Goal: Task Accomplishment & Management: Manage account settings

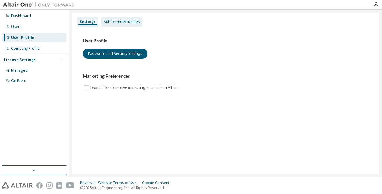
click at [111, 25] on div "Authorized Machines" at bounding box center [121, 22] width 41 height 10
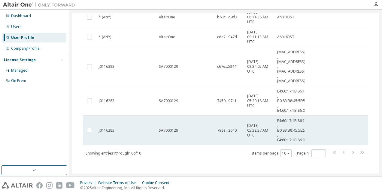
scroll to position [165, 0]
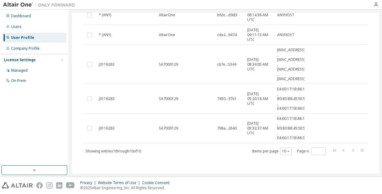
click at [191, 152] on div "Showing entries 1 through 10 of 10 Items per page 10 Page n. *" at bounding box center [226, 150] width 286 height 9
click at [225, 153] on div "Showing entries 1 through 10 of 10 Items per page 10 Page n. *" at bounding box center [226, 150] width 286 height 9
drag, startPoint x: 225, startPoint y: 153, endPoint x: 222, endPoint y: 154, distance: 4.0
click at [222, 154] on div "Showing entries 1 through 10 of 10 Items per page 10 Page n. *" at bounding box center [226, 150] width 286 height 9
click at [211, 158] on div "Authorized Machines (10) Generate Auth Code Clear Load Save Save As Field Opera…" at bounding box center [226, 16] width 300 height 309
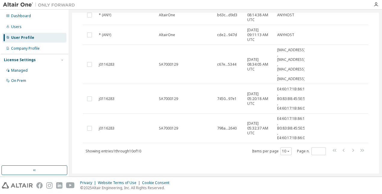
click at [198, 158] on div "Authorized Machines (10) Generate Auth Code Clear Load Save Save As Field Opera…" at bounding box center [226, 16] width 300 height 309
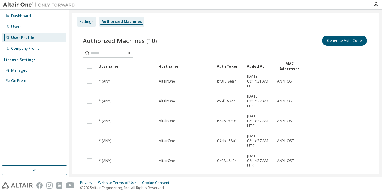
click at [86, 23] on div "Settings" at bounding box center [87, 21] width 14 height 5
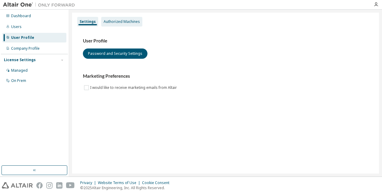
click at [127, 23] on div "Authorized Machines" at bounding box center [122, 21] width 36 height 5
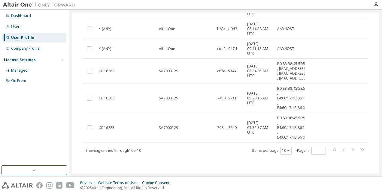
scroll to position [165, 0]
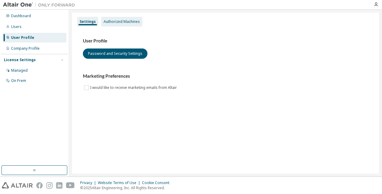
click at [129, 23] on div "Authorized Machines" at bounding box center [122, 21] width 36 height 5
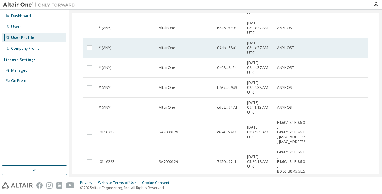
scroll to position [165, 0]
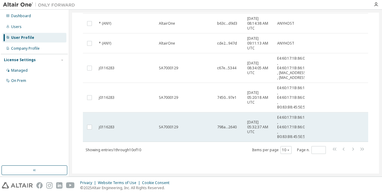
click at [251, 126] on span "2025-10-01 05:32:37 AM UTC" at bounding box center [259, 127] width 25 height 14
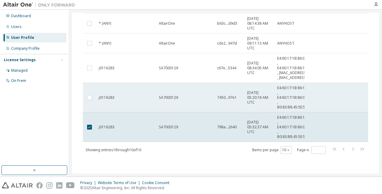
click at [243, 102] on td "7450...97e1" at bounding box center [230, 97] width 30 height 29
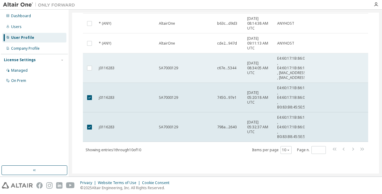
click at [240, 66] on div "c67e...5344" at bounding box center [229, 68] width 25 height 5
click at [216, 69] on td "c67e...5344" at bounding box center [230, 67] width 30 height 29
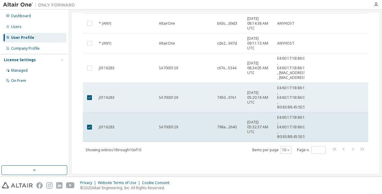
drag, startPoint x: 216, startPoint y: 69, endPoint x: 211, endPoint y: 109, distance: 40.9
click at [211, 109] on td "SA7000129" at bounding box center [185, 97] width 58 height 29
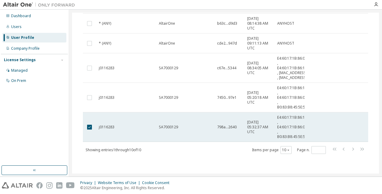
click at [209, 126] on div "SA7000129" at bounding box center [185, 126] width 53 height 5
click at [131, 136] on td "j0116283" at bounding box center [126, 126] width 60 height 29
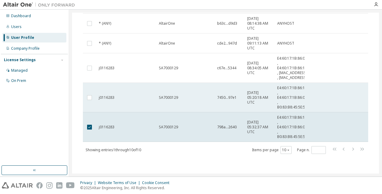
click at [133, 97] on div "j0116283" at bounding box center [126, 97] width 55 height 5
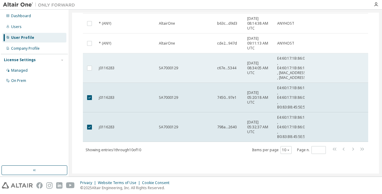
click at [133, 73] on td "j0116283" at bounding box center [126, 67] width 60 height 29
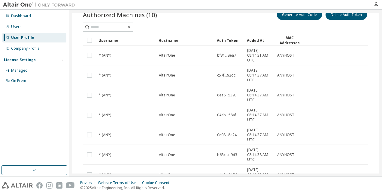
scroll to position [0, 0]
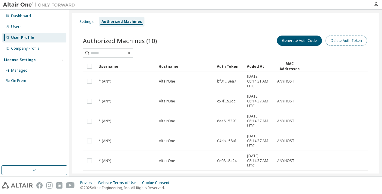
click at [344, 39] on button "Delete Auth Token" at bounding box center [346, 40] width 41 height 10
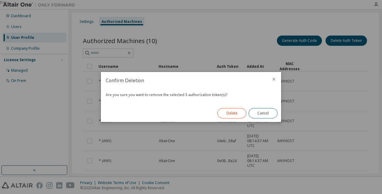
click at [244, 109] on button "Delete" at bounding box center [232, 113] width 29 height 10
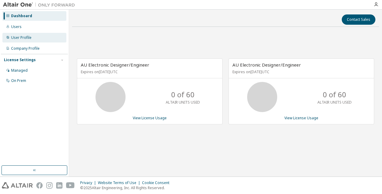
click at [21, 35] on div "User Profile" at bounding box center [34, 38] width 64 height 10
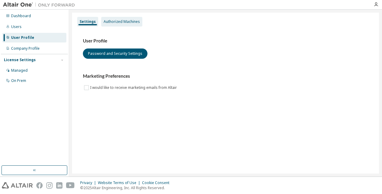
click at [111, 21] on div "Authorized Machines" at bounding box center [122, 21] width 36 height 5
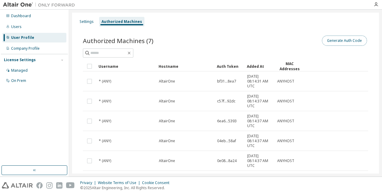
click at [332, 41] on button "Generate Auth Code" at bounding box center [344, 40] width 45 height 10
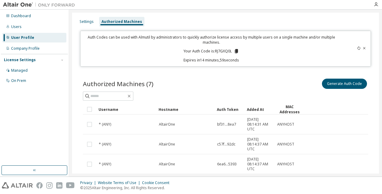
click at [236, 51] on icon at bounding box center [236, 51] width 3 height 4
click at [363, 48] on icon at bounding box center [365, 48] width 4 height 4
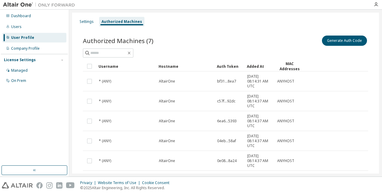
click at [0, 115] on html "Dashboard Users User Profile Company Profile License Settings Managed On Prem S…" at bounding box center [191, 97] width 382 height 194
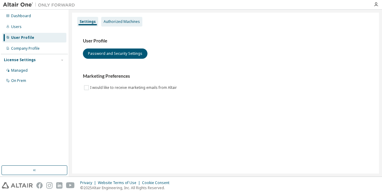
drag, startPoint x: 104, startPoint y: 23, endPoint x: 116, endPoint y: 16, distance: 14.1
click at [104, 22] on div "Authorized Machines" at bounding box center [122, 21] width 36 height 5
click at [118, 17] on div "Authorized Machines" at bounding box center [121, 22] width 41 height 10
